Goal: Task Accomplishment & Management: Use online tool/utility

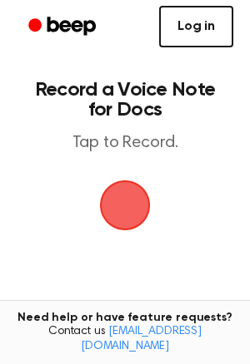
click at [186, 43] on link "Log in" at bounding box center [196, 27] width 74 height 42
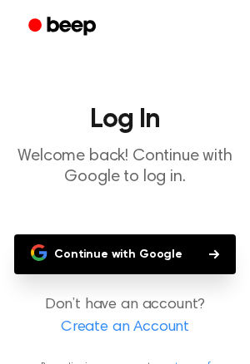
click at [144, 256] on button "Continue with Google" at bounding box center [124, 255] width 221 height 40
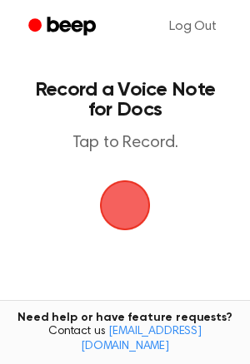
click at [147, 205] on span "button" at bounding box center [124, 205] width 85 height 85
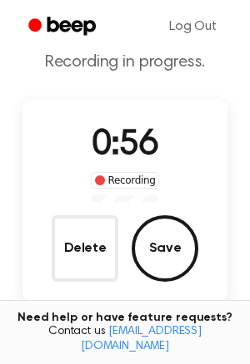
scroll to position [62, 0]
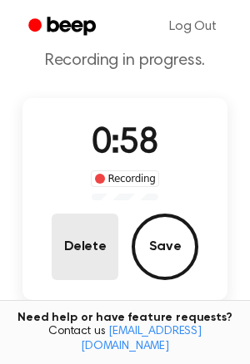
click at [102, 239] on button "Delete" at bounding box center [85, 247] width 67 height 67
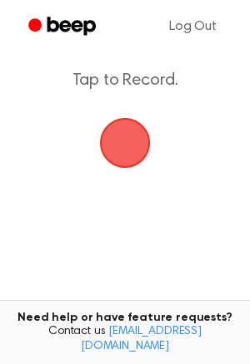
click at [131, 142] on span "button" at bounding box center [125, 143] width 62 height 62
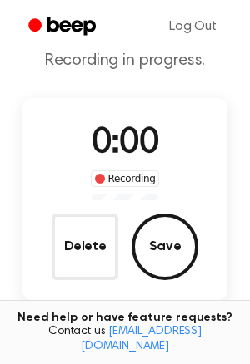
scroll to position [141, 0]
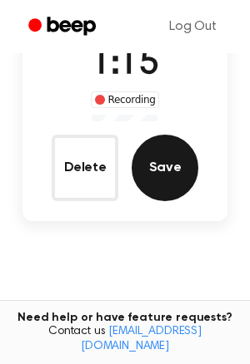
click at [157, 177] on button "Save" at bounding box center [164, 168] width 67 height 67
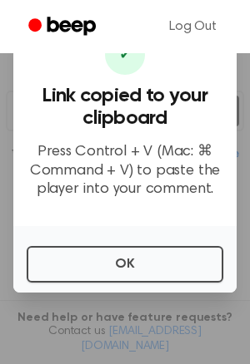
scroll to position [224, 0]
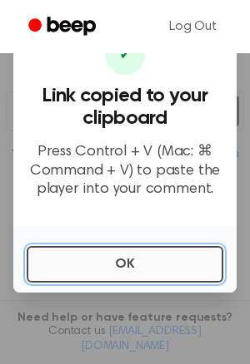
click at [187, 265] on button "OK" at bounding box center [125, 264] width 196 height 37
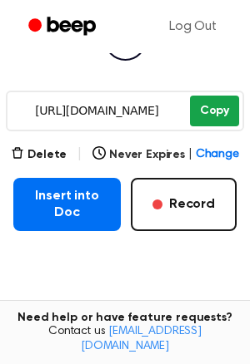
click at [220, 112] on button "Copy" at bounding box center [214, 111] width 49 height 31
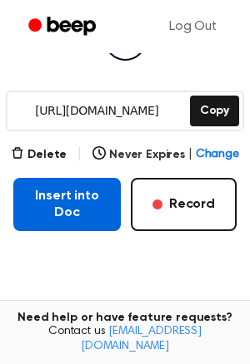
click at [89, 216] on button "Insert into Doc" at bounding box center [66, 204] width 107 height 53
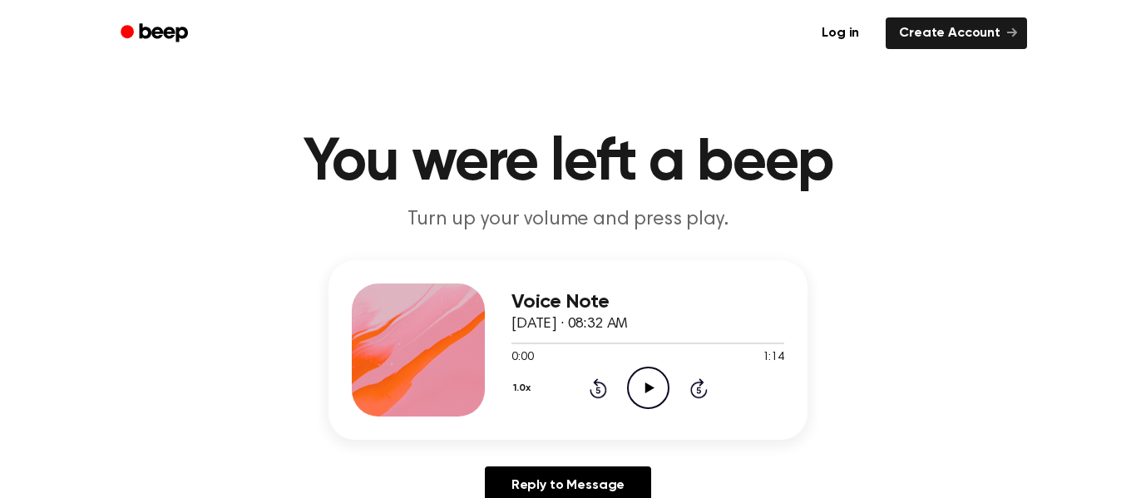
click at [641, 378] on icon "Play Audio" at bounding box center [648, 388] width 42 height 42
click at [641, 379] on icon "Pause Audio" at bounding box center [648, 388] width 42 height 42
